Goal: Task Accomplishment & Management: Complete application form

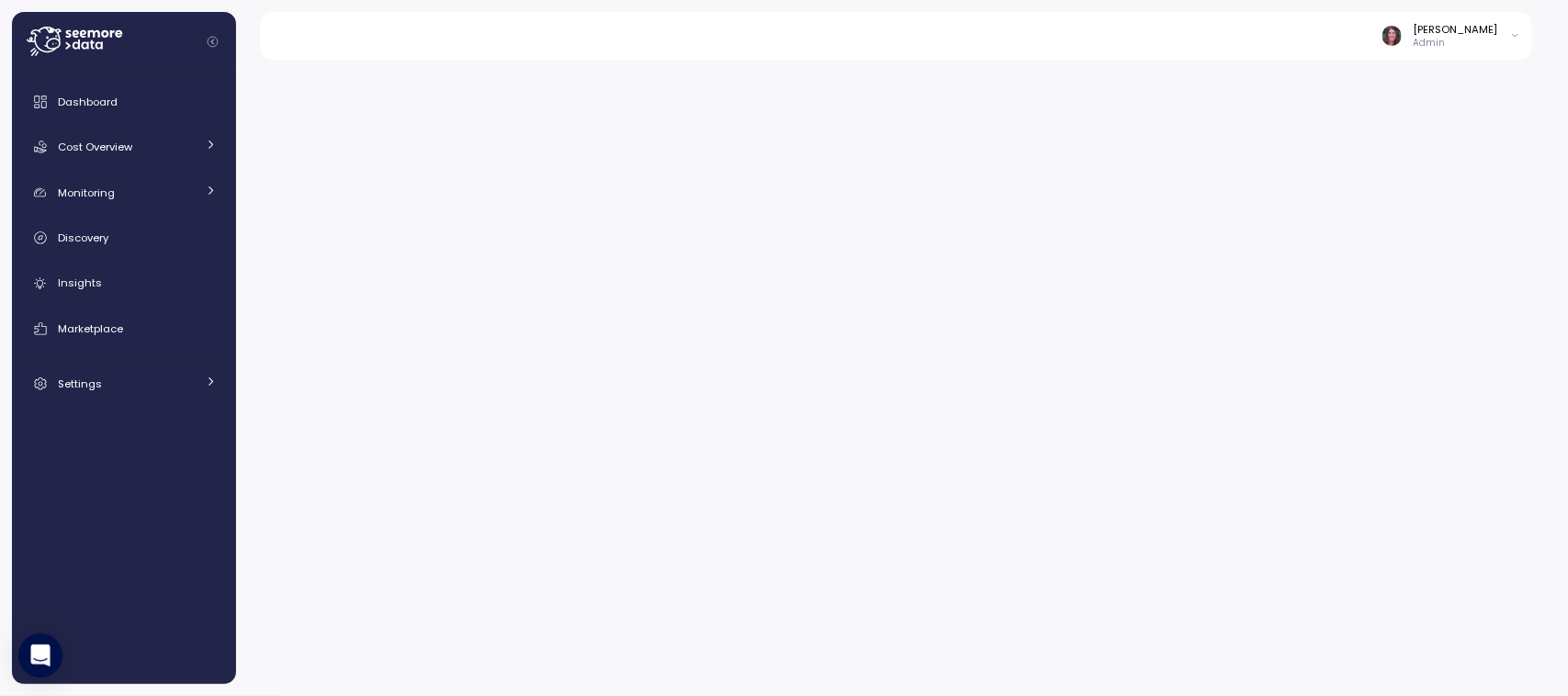
click at [99, 52] on icon at bounding box center [74, 40] width 96 height 29
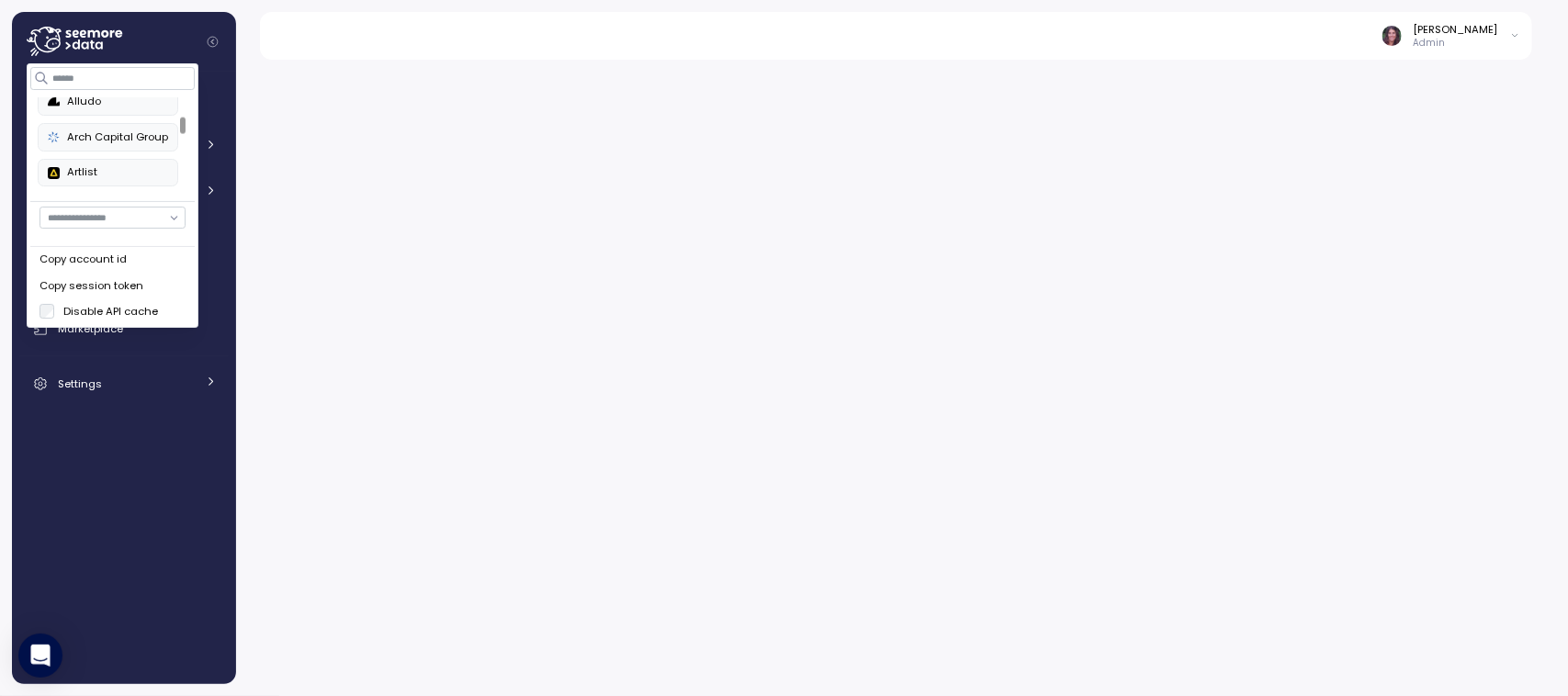
scroll to position [219, 0]
click at [185, 120] on div at bounding box center [183, 128] width 6 height 17
click at [115, 167] on button "Double Verify" at bounding box center [109, 175] width 141 height 27
click at [180, 152] on div at bounding box center [183, 155] width 6 height 17
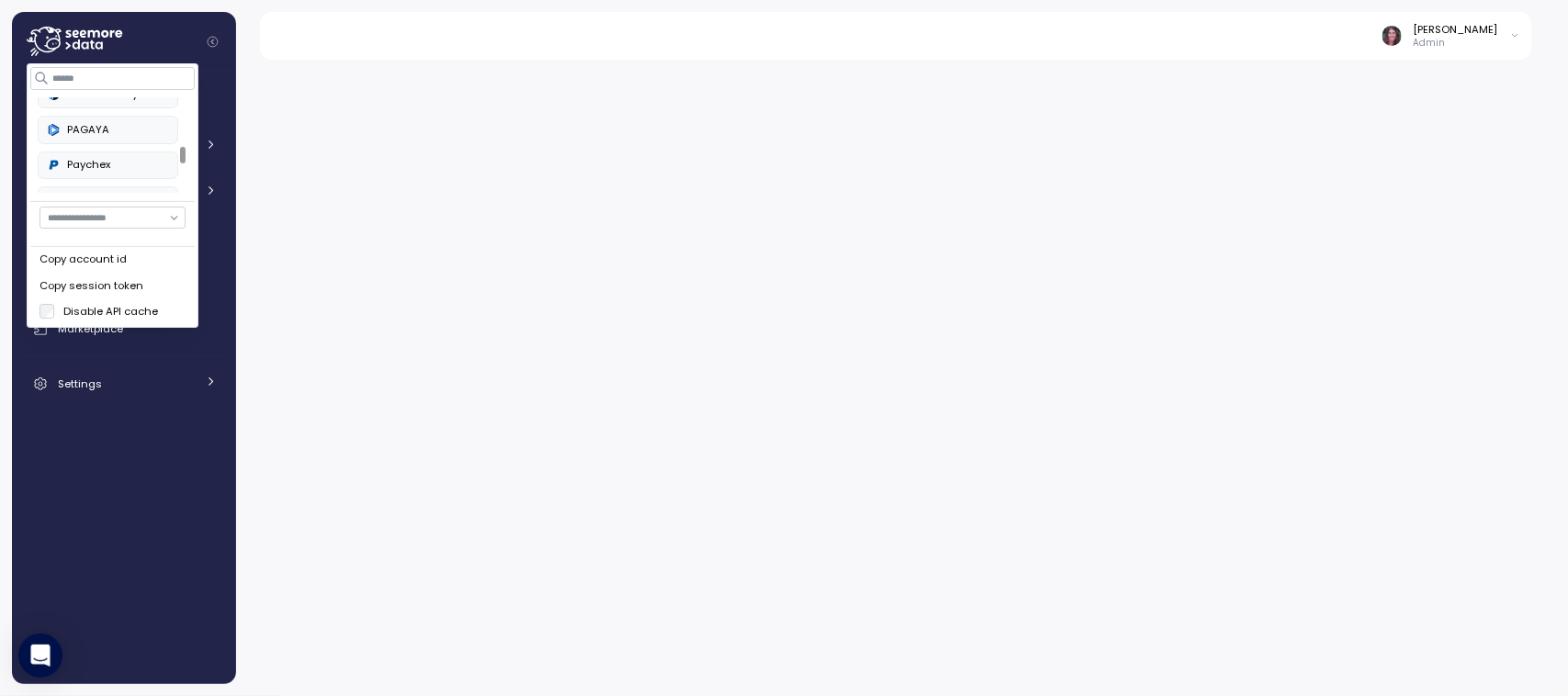
click at [110, 129] on div "PAGAYA" at bounding box center [108, 130] width 120 height 17
click at [186, 130] on div at bounding box center [183, 130] width 6 height 17
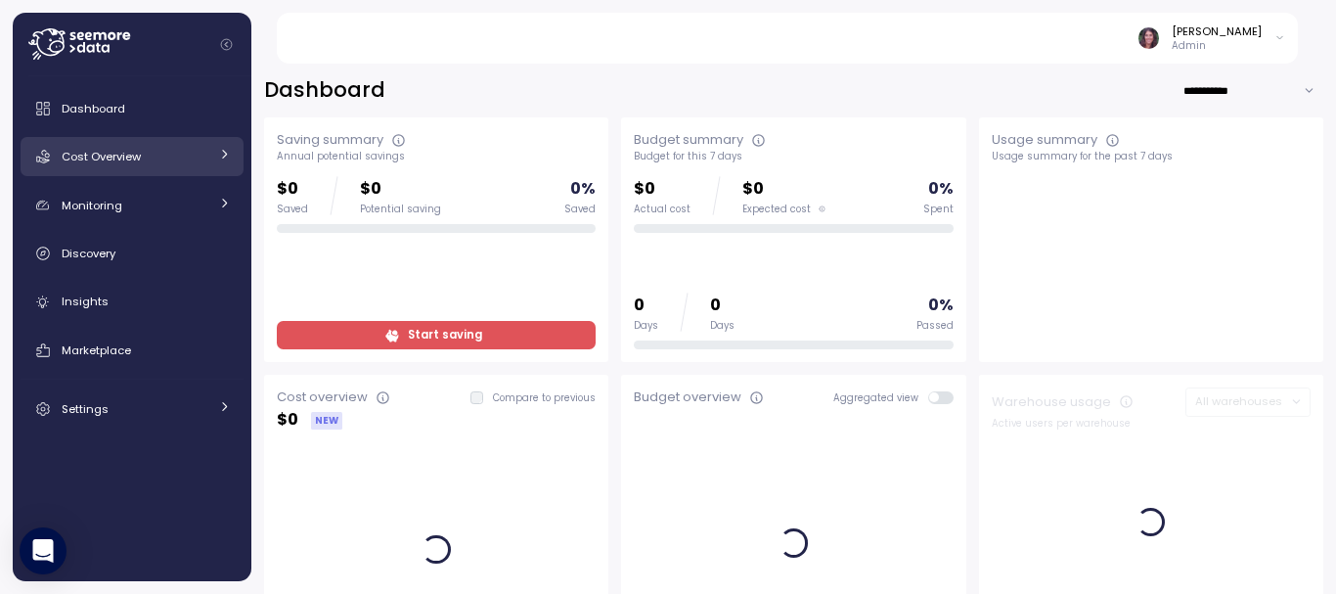
click at [146, 150] on div "Cost Overview" at bounding box center [135, 157] width 147 height 20
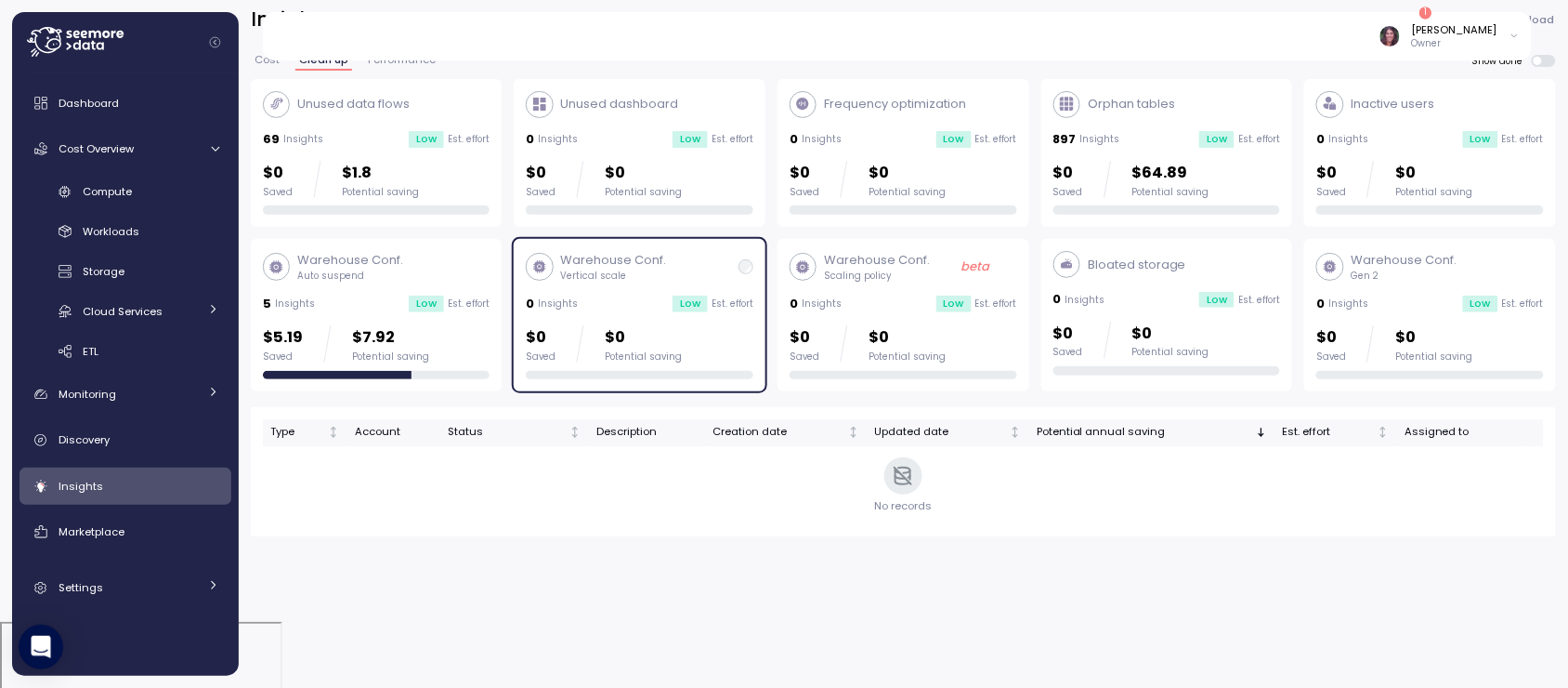
scroll to position [66, 2]
click at [138, 409] on link "Monitoring" at bounding box center [125, 393] width 212 height 37
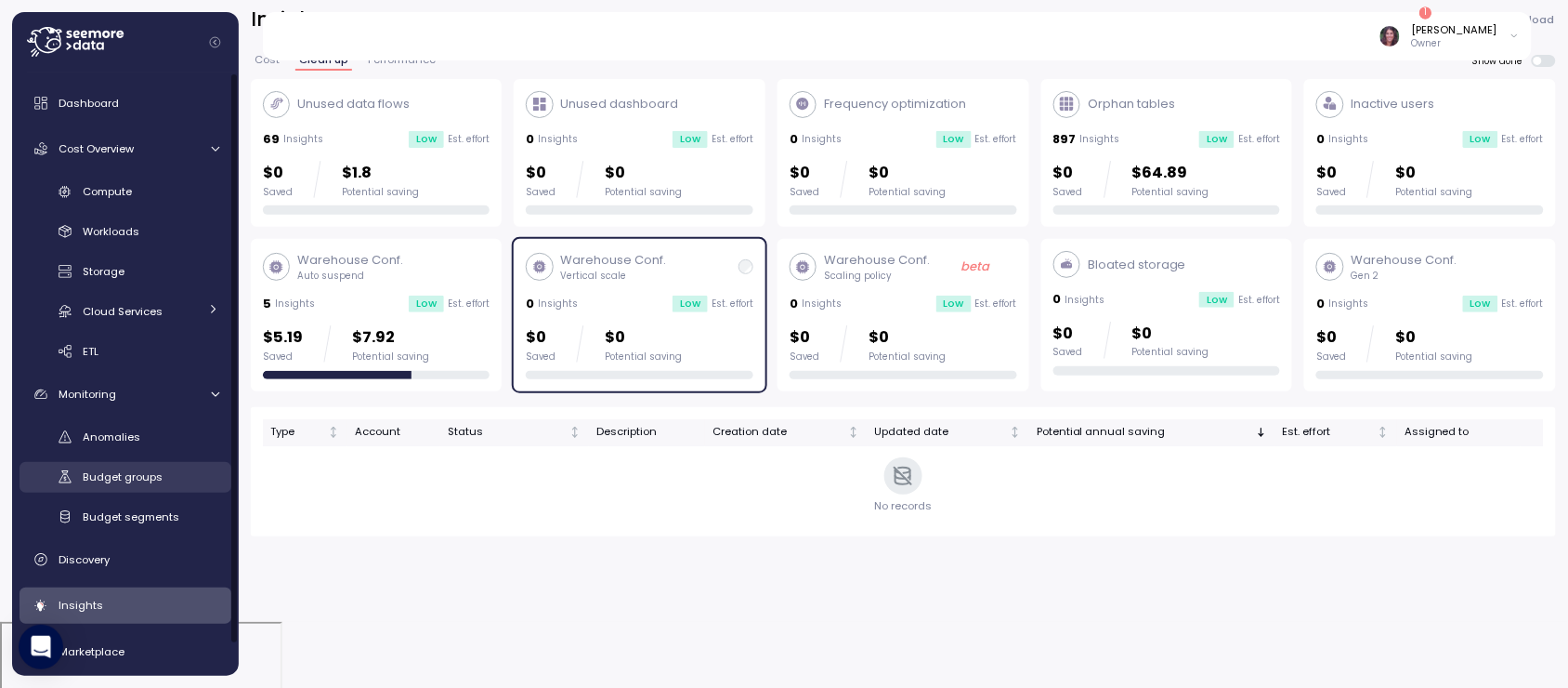
click at [138, 470] on span "Budget groups" at bounding box center [123, 477] width 80 height 15
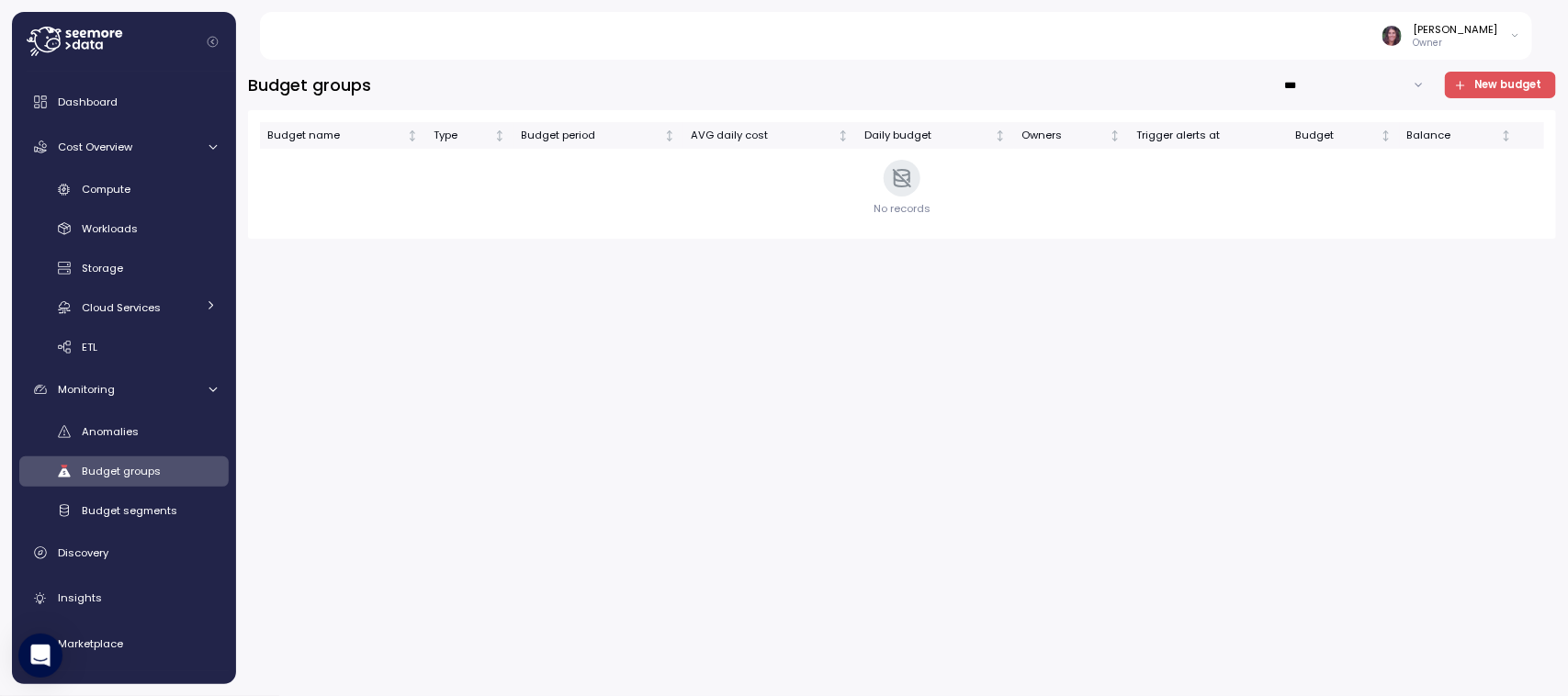
click at [1471, 81] on span "New budget" at bounding box center [1497, 85] width 87 height 24
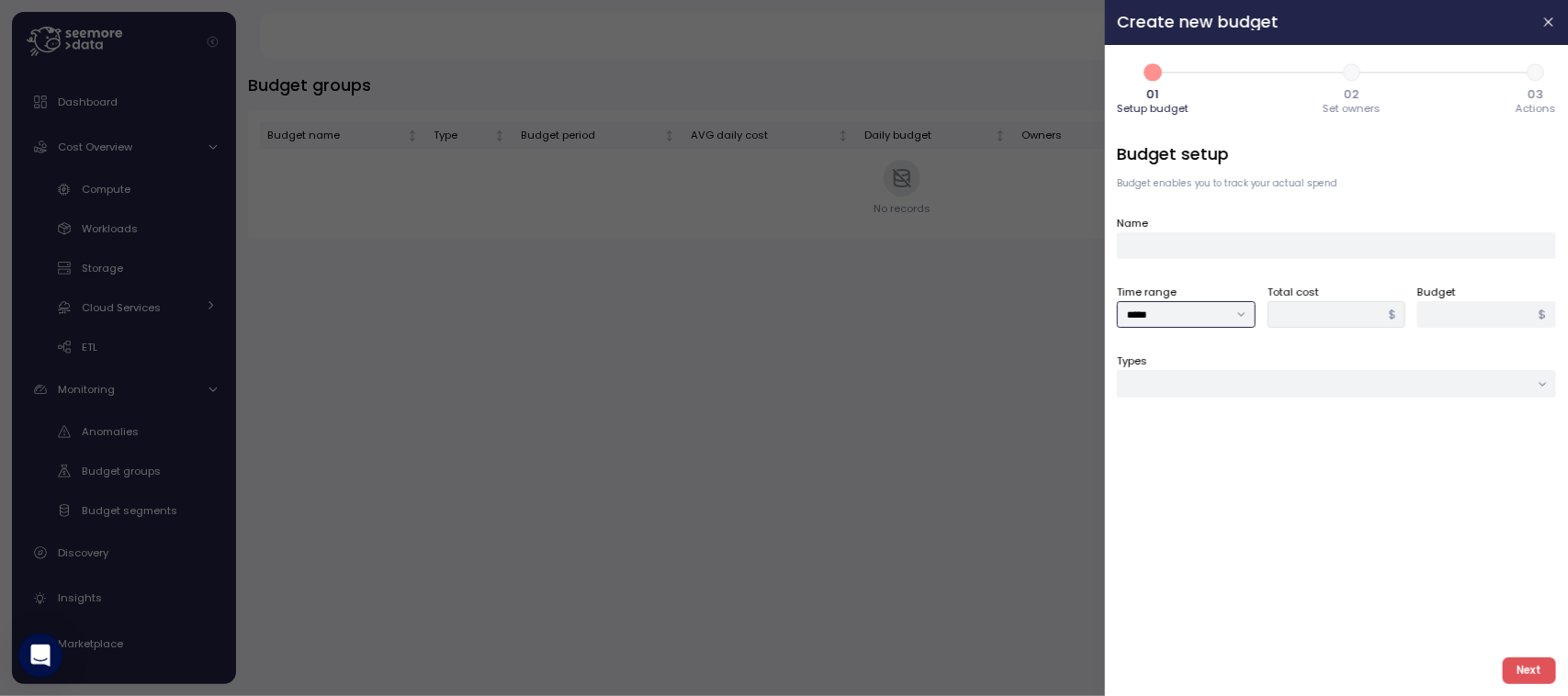
click at [1153, 313] on input "*****" at bounding box center [1186, 315] width 139 height 26
click at [1187, 232] on input "Name" at bounding box center [1336, 245] width 439 height 26
click at [1144, 349] on div "Budget setup Budget enables you to track your actual spend Name Time range ****…" at bounding box center [1336, 393] width 439 height 501
click at [1148, 370] on input "Types" at bounding box center [1336, 383] width 439 height 26
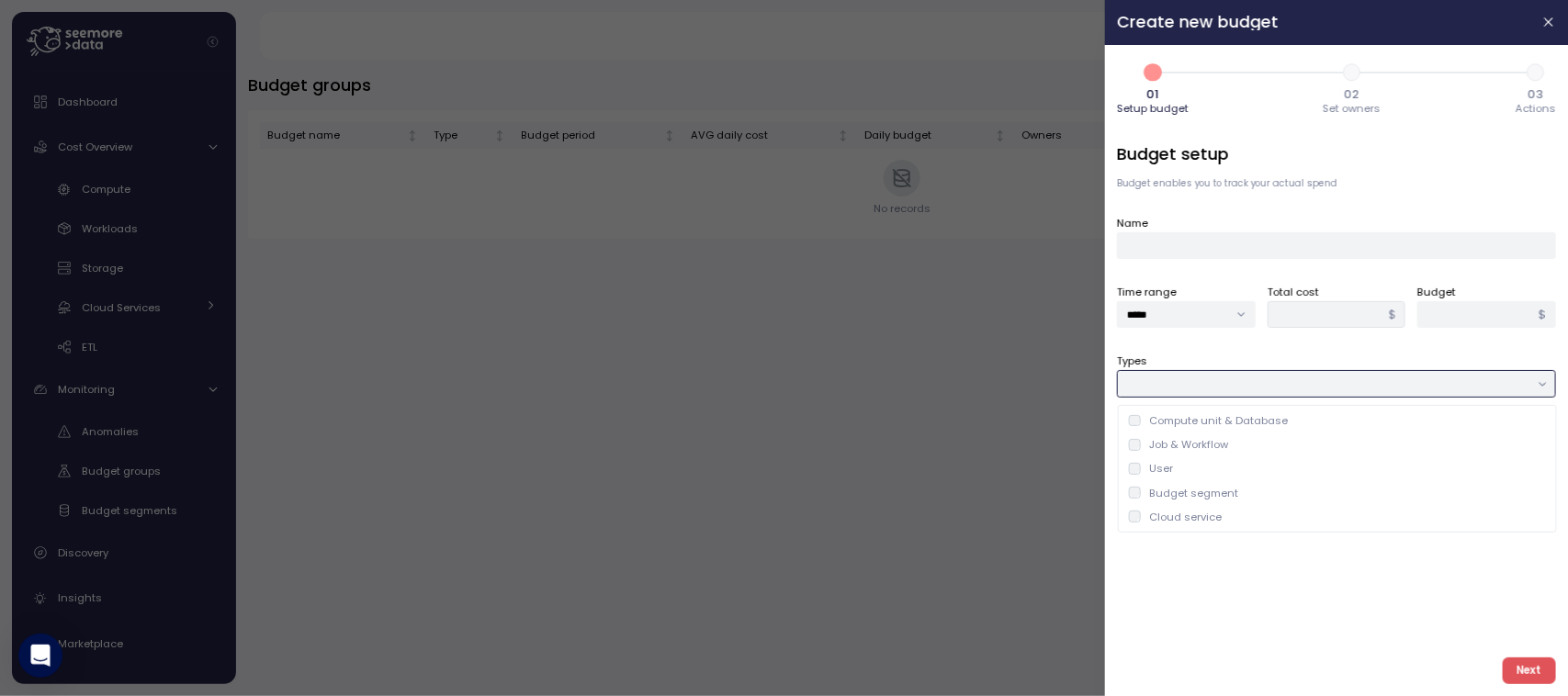
drag, startPoint x: 1220, startPoint y: 429, endPoint x: 1204, endPoint y: 450, distance: 26.4
click at [1214, 457] on div "Compute unit & Database Job & Workflow User Budget segment Cloud service" at bounding box center [1336, 469] width 431 height 120
click at [1153, 459] on div "User" at bounding box center [1336, 468] width 431 height 23
click at [1167, 377] on input "****" at bounding box center [1336, 383] width 439 height 26
click at [1172, 450] on div "Job & Workflow" at bounding box center [1190, 445] width 79 height 15
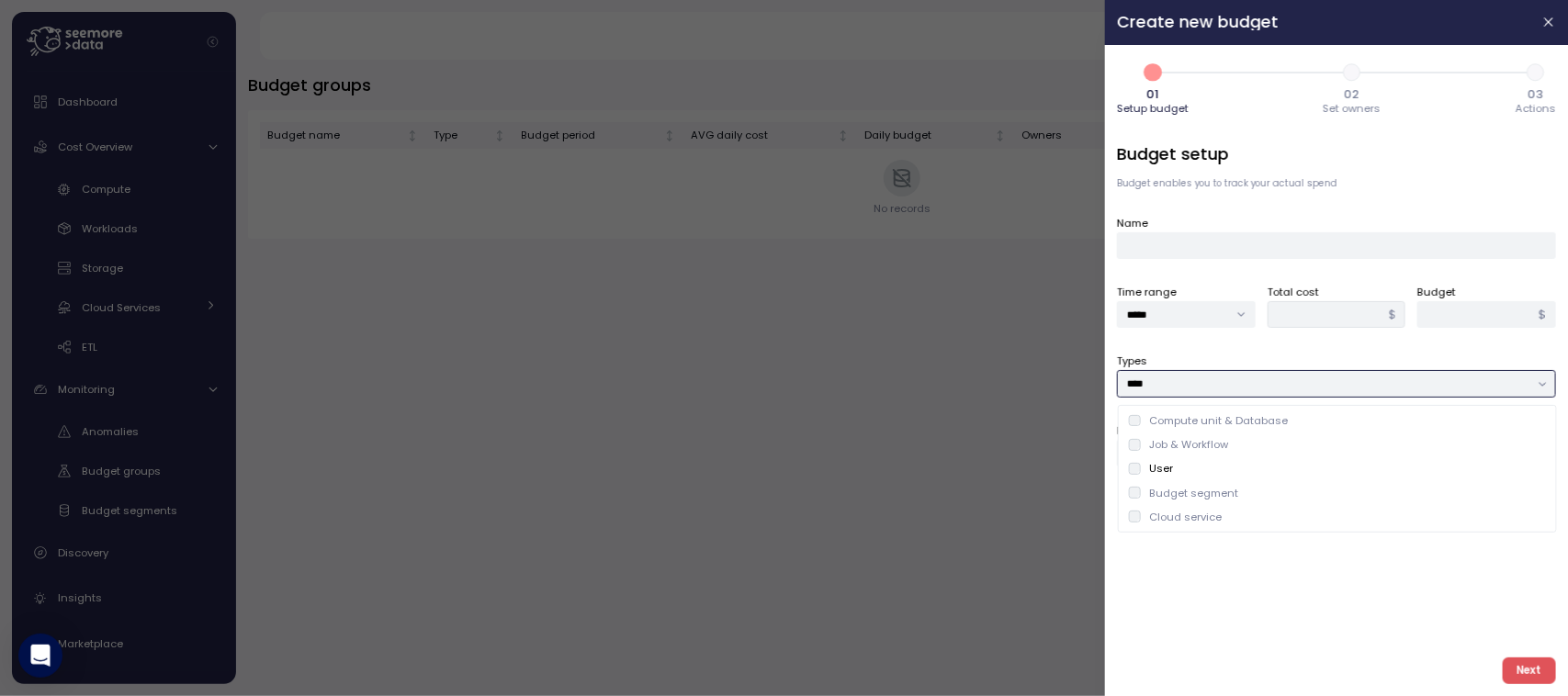
type input "**********"
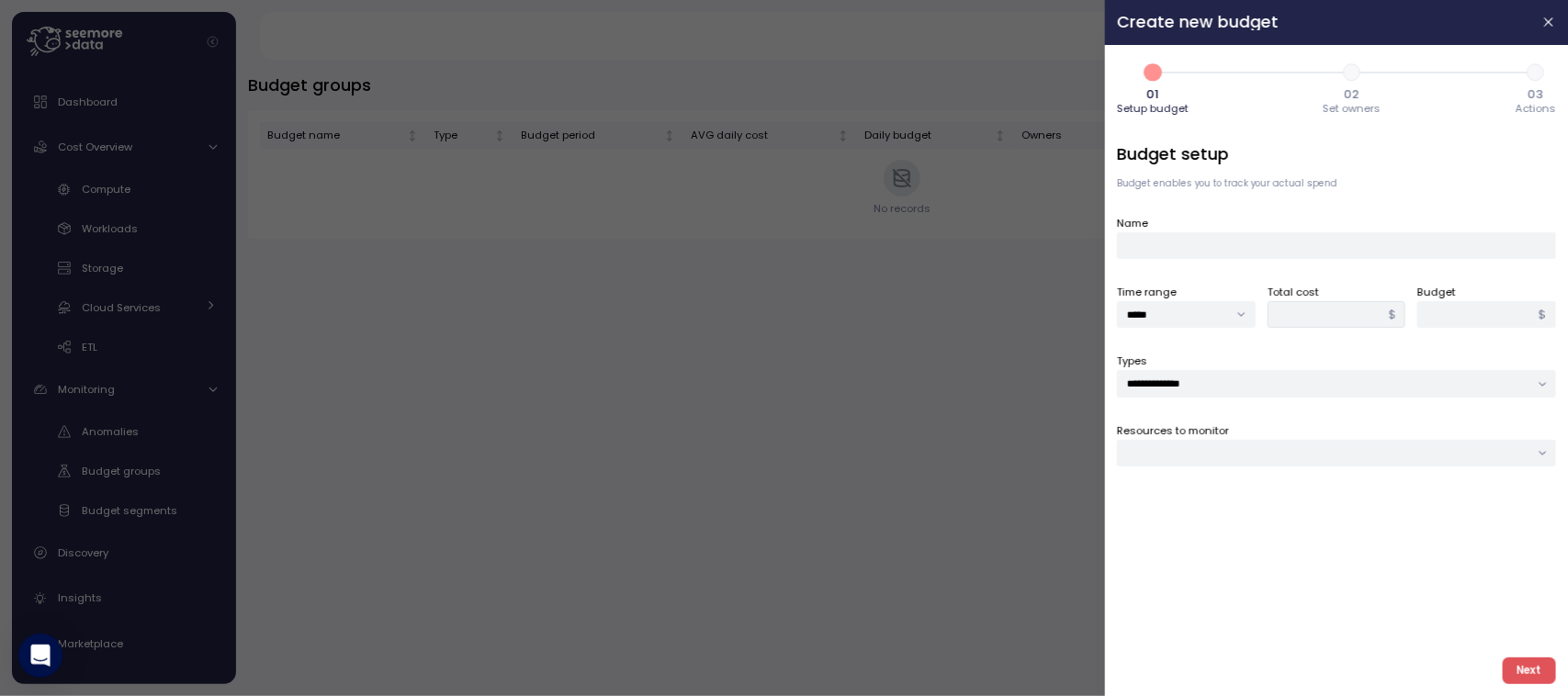
click at [1204, 439] on label "Resources to monitor" at bounding box center [1172, 432] width 112 height 17
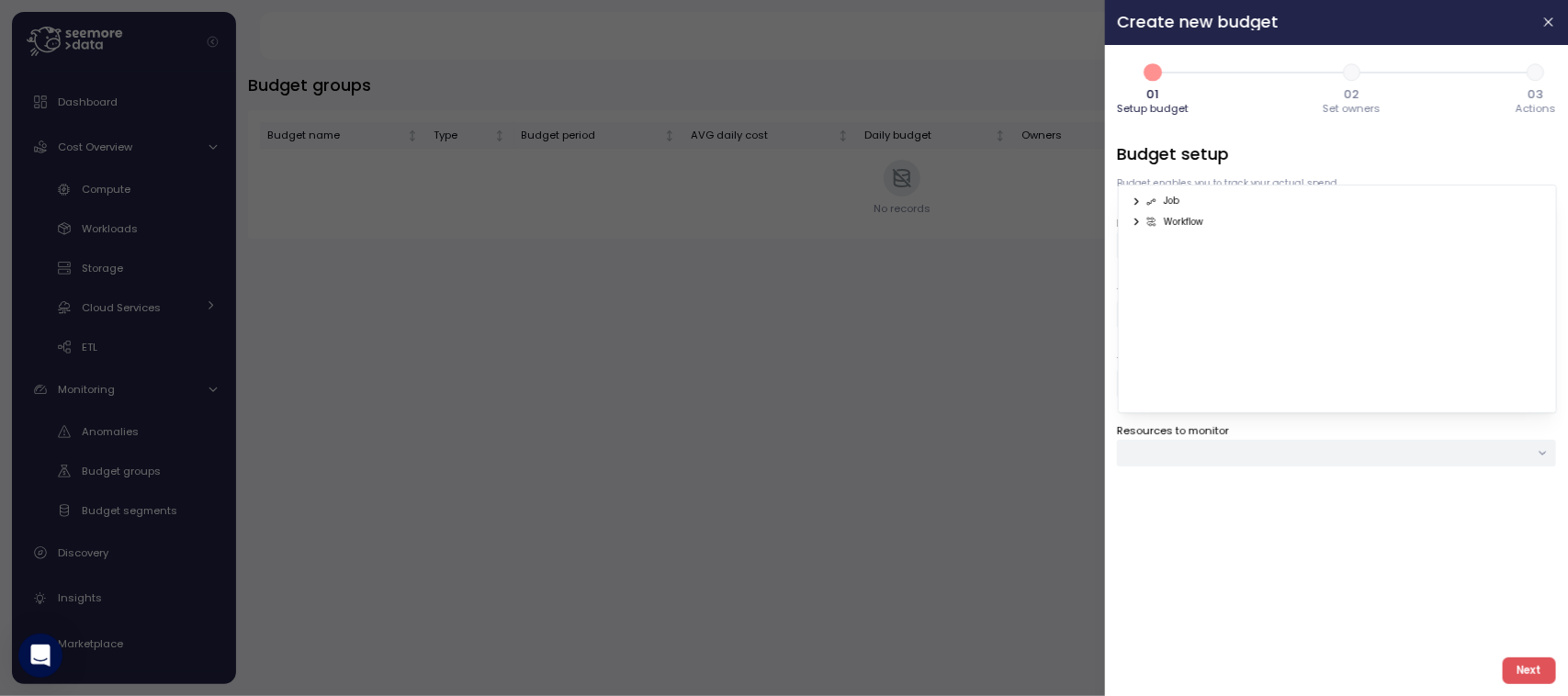
click at [1195, 198] on div "Job" at bounding box center [1332, 202] width 404 height 13
click at [1176, 203] on div "Job" at bounding box center [1163, 202] width 34 height 13
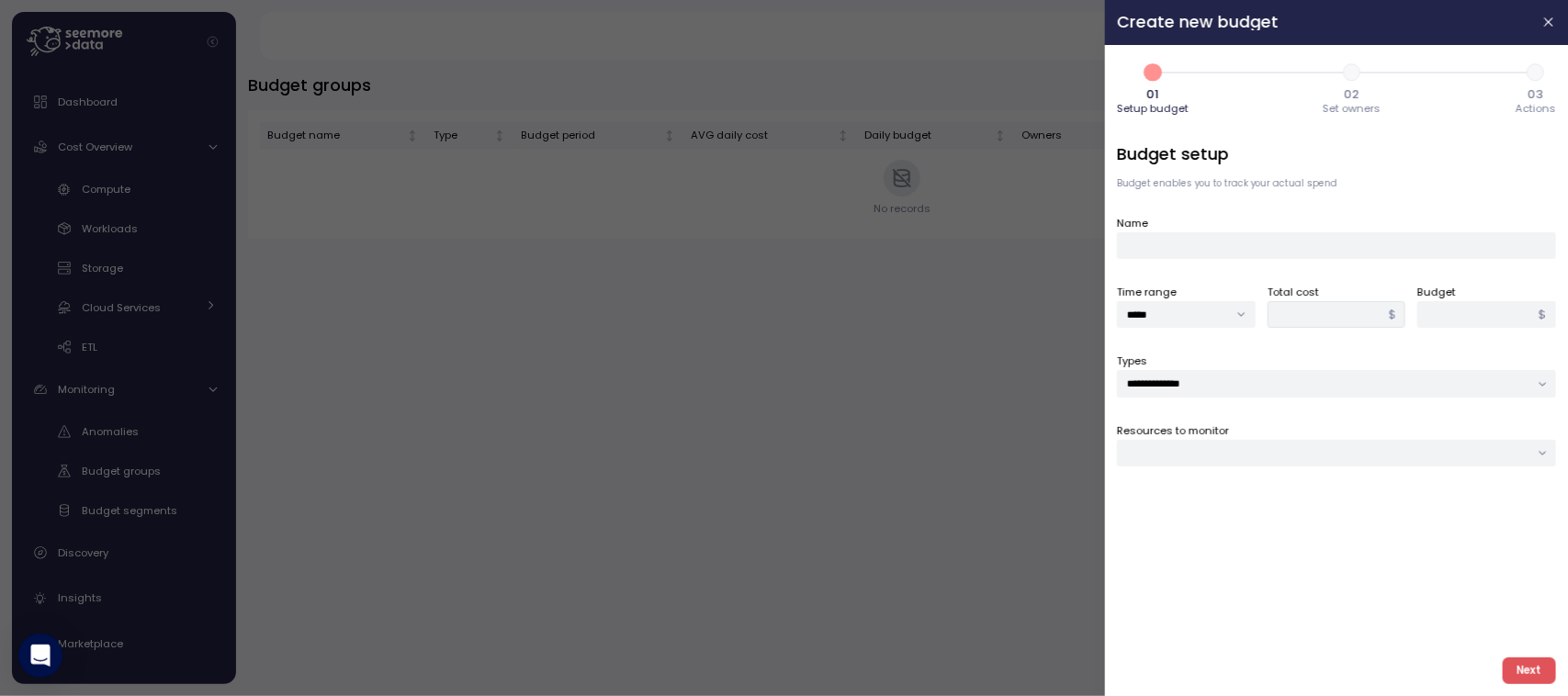
click at [1530, 663] on span "Next" at bounding box center [1529, 671] width 24 height 24
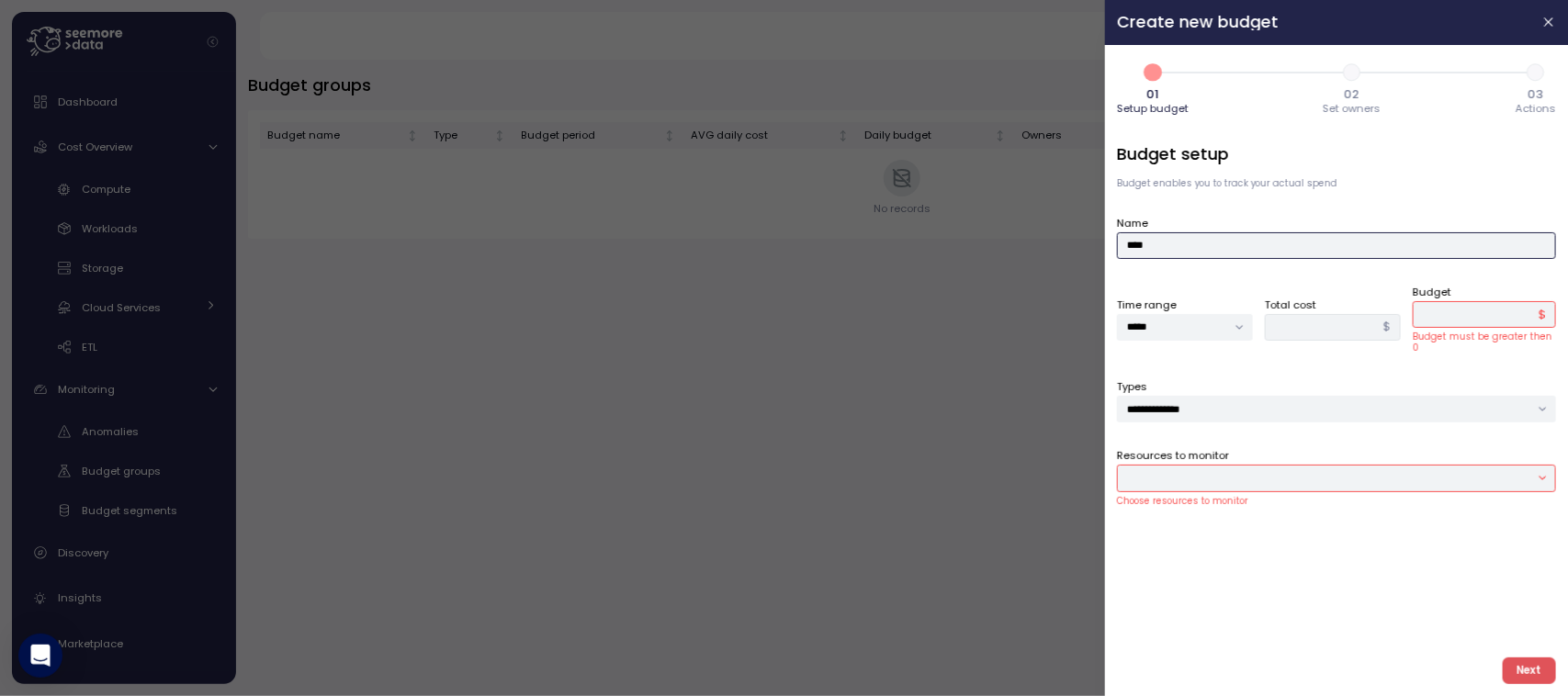
click at [1203, 475] on div at bounding box center [1336, 478] width 439 height 26
type input "****"
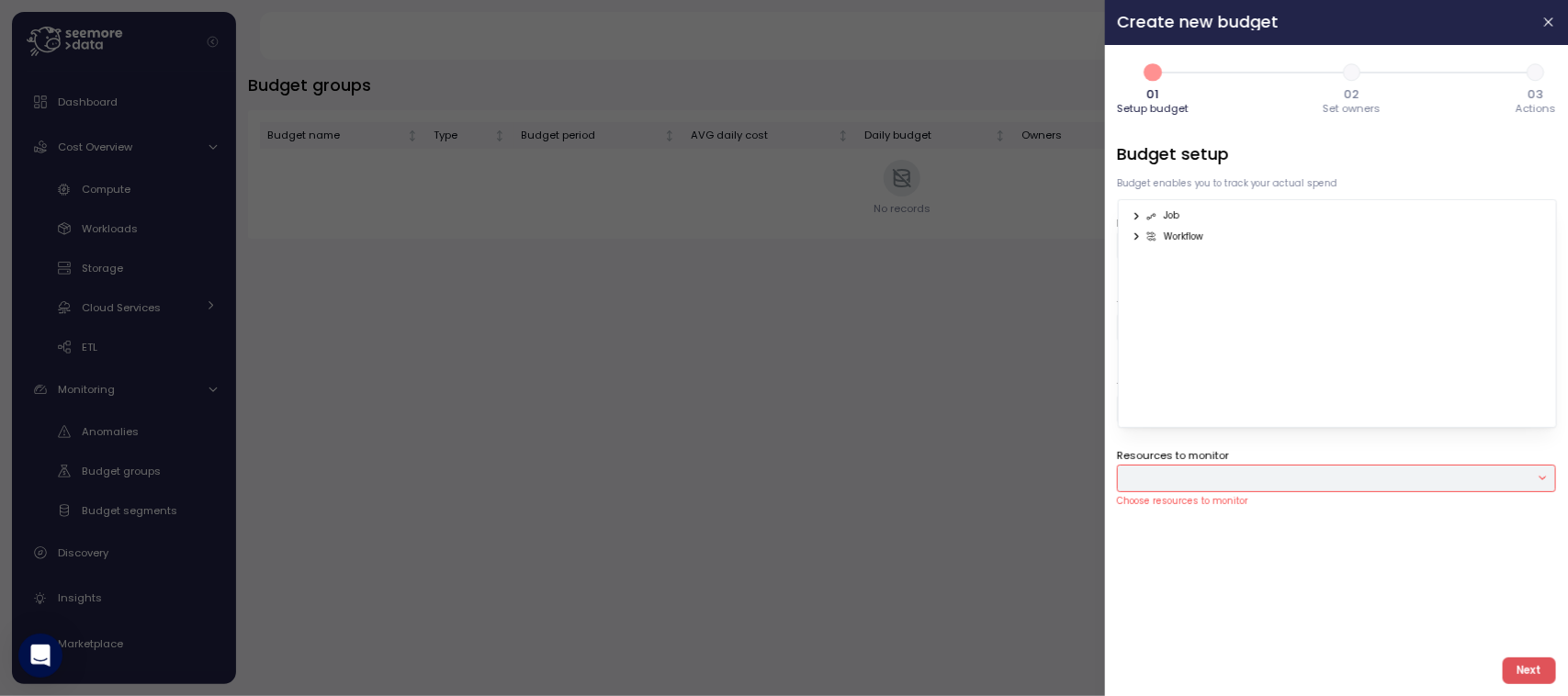
click at [1169, 216] on div "Job" at bounding box center [1163, 216] width 34 height 13
click at [1173, 234] on div "Workflow" at bounding box center [1176, 237] width 58 height 13
click at [1157, 214] on div "Job" at bounding box center [1163, 216] width 34 height 13
click at [1135, 216] on icon at bounding box center [1136, 216] width 12 height 12
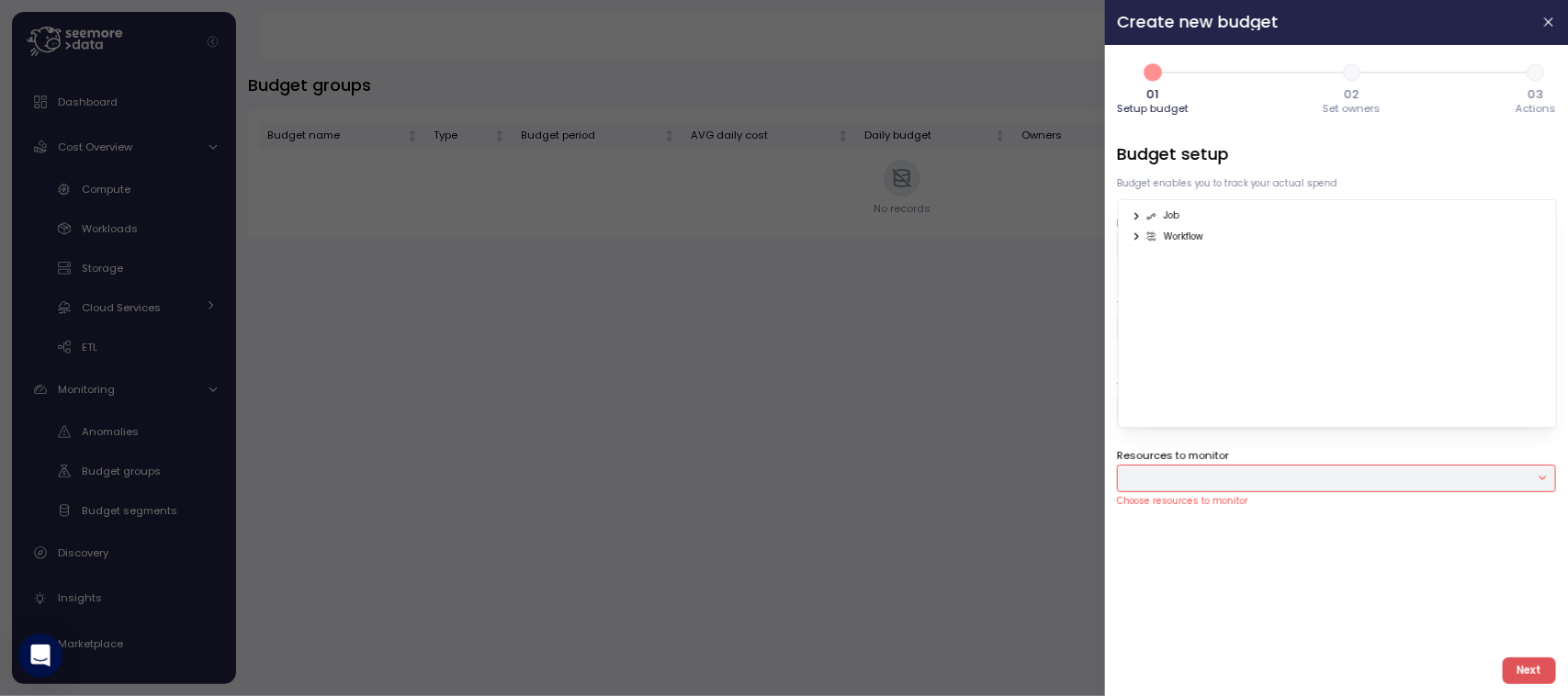
click at [1136, 231] on icon at bounding box center [1136, 236] width 12 height 12
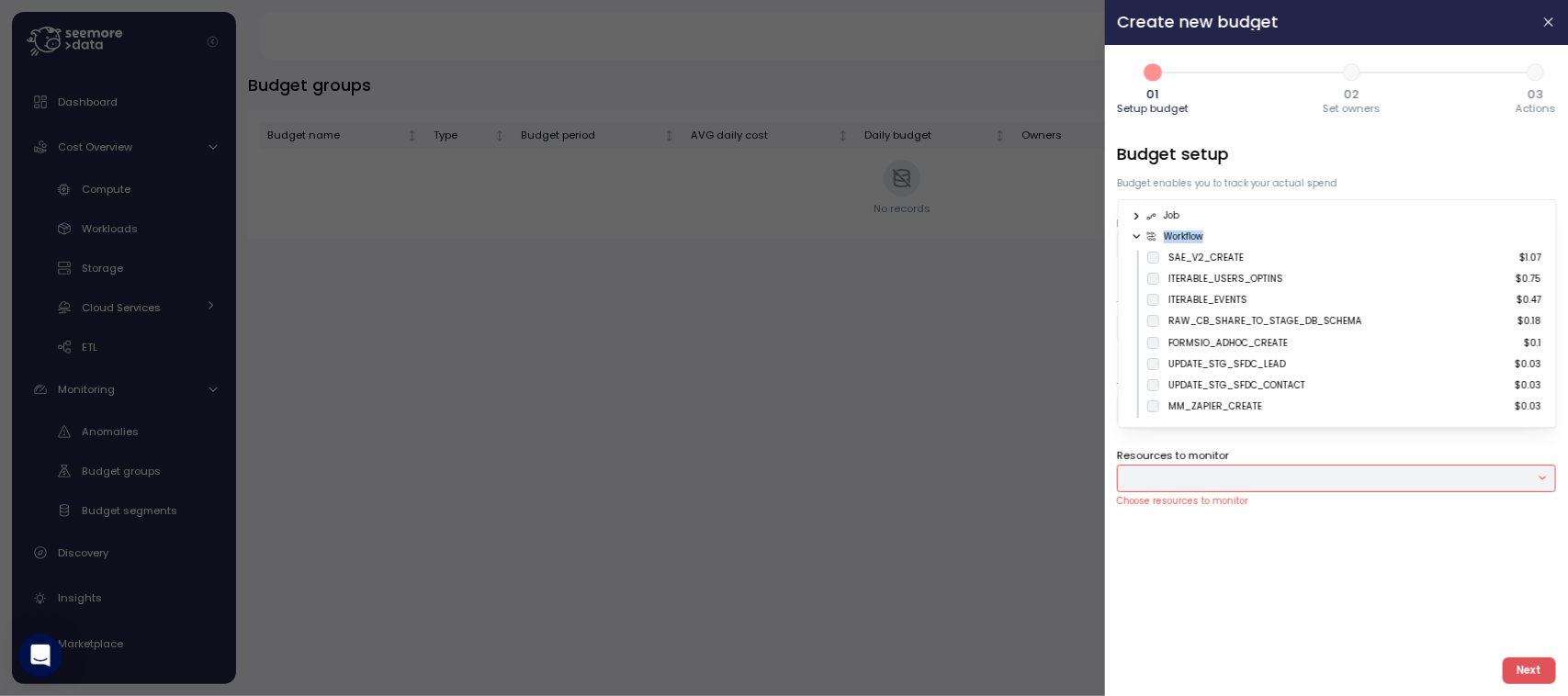
click at [1136, 231] on icon at bounding box center [1136, 236] width 12 height 12
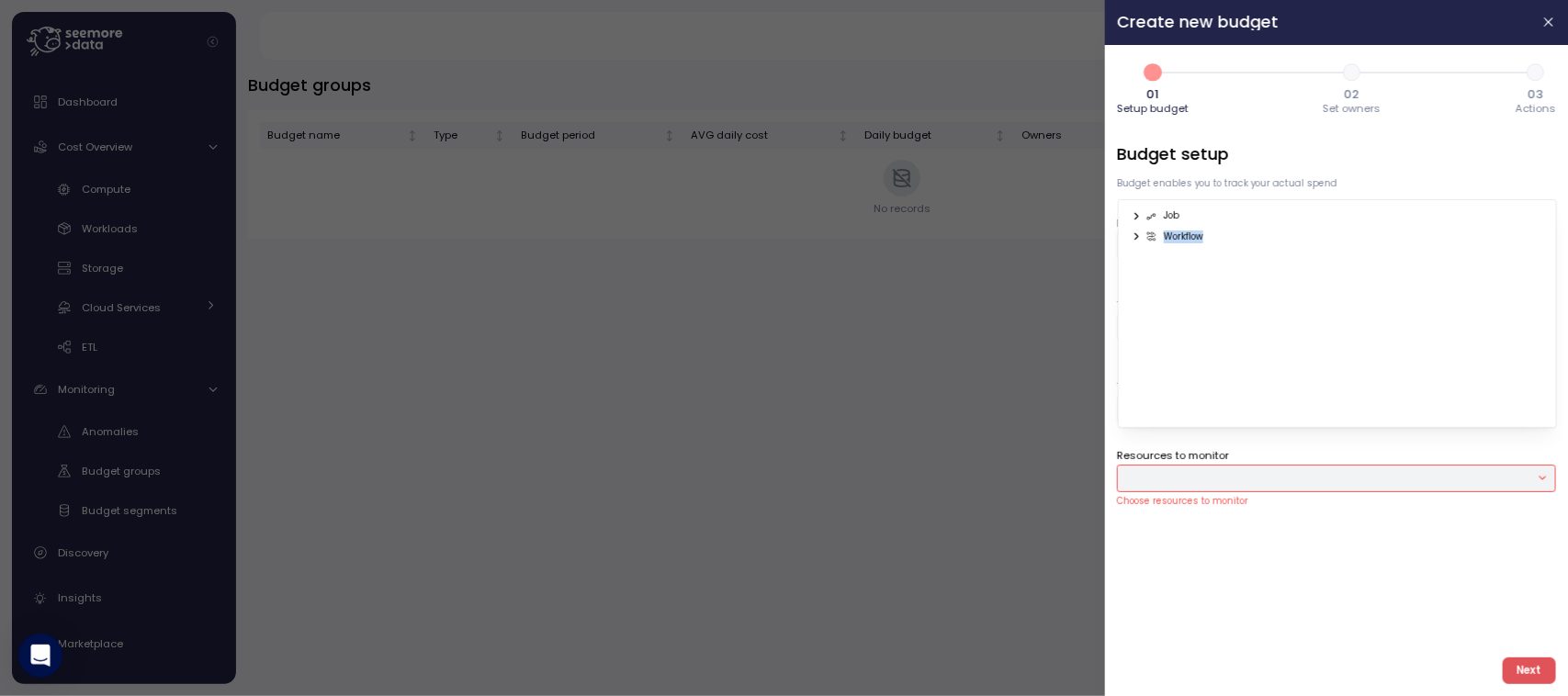
click at [1533, 663] on span "Next" at bounding box center [1529, 671] width 24 height 24
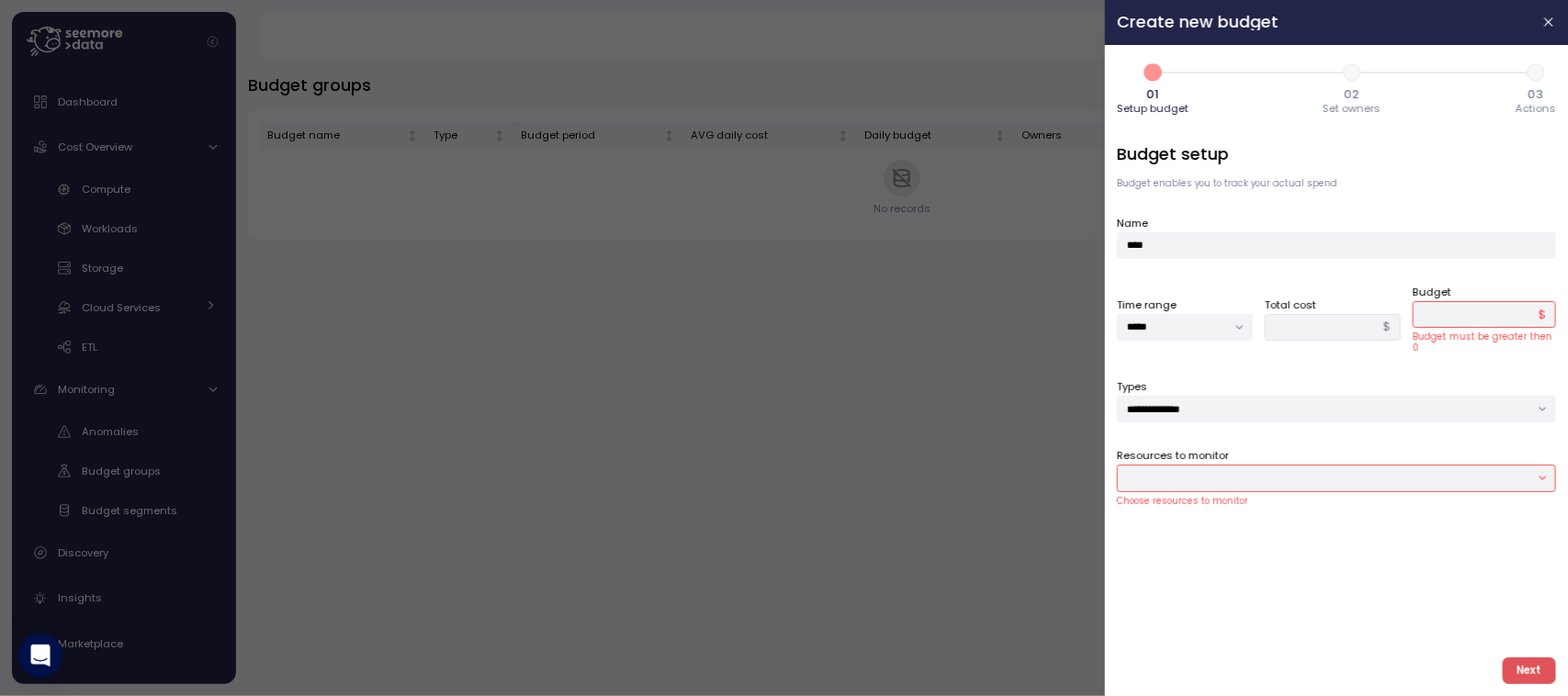
click at [1543, 10] on header "Create new budget" at bounding box center [1336, 23] width 463 height 45
click at [1548, 23] on icon "button" at bounding box center [1548, 23] width 8 height 8
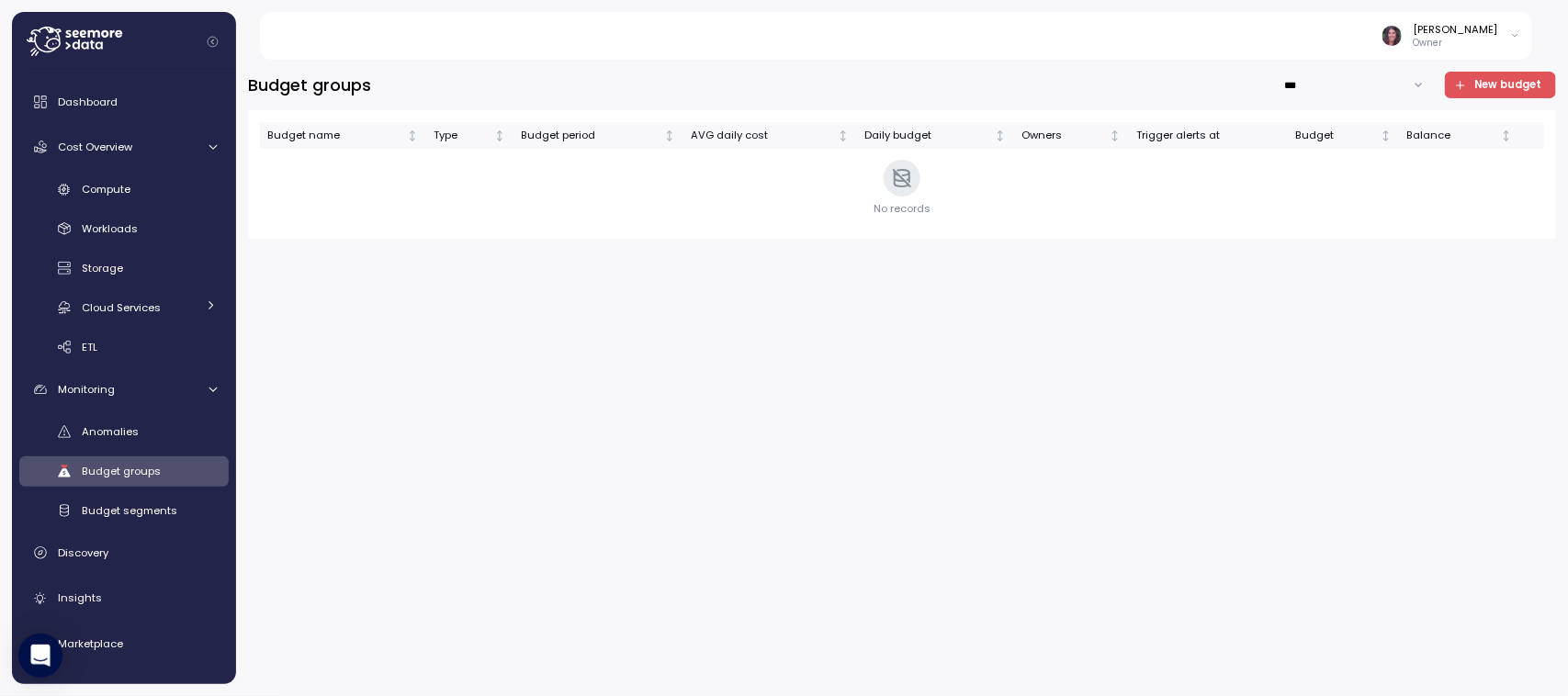
click at [1259, 416] on div "Budget groups *** New budget Budget name Type Budget period AVG daily cost Dail…" at bounding box center [901, 378] width 1308 height 612
